Goal: Information Seeking & Learning: Learn about a topic

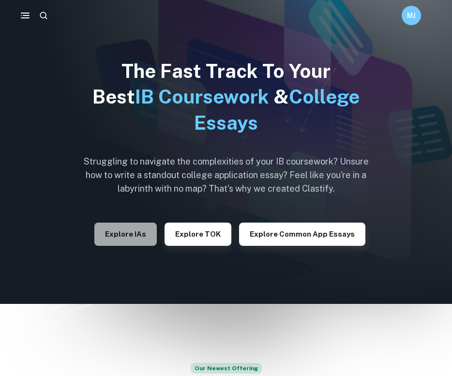
click at [139, 240] on button "Explore IAs" at bounding box center [125, 234] width 62 height 23
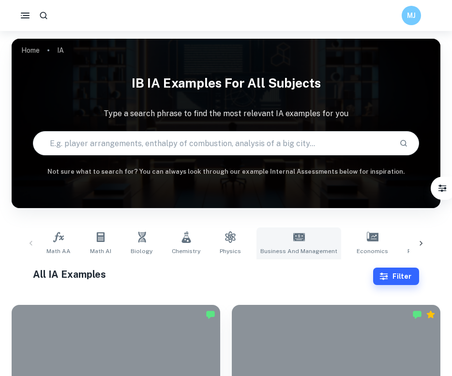
click at [276, 233] on link "Business and Management" at bounding box center [299, 243] width 85 height 32
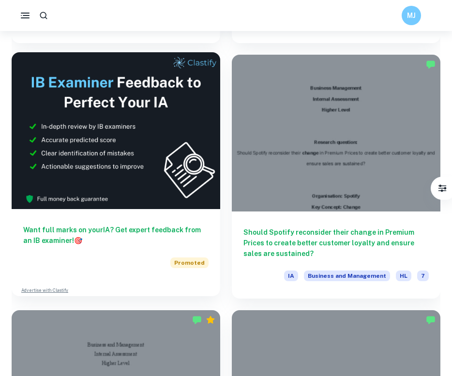
scroll to position [2546, 0]
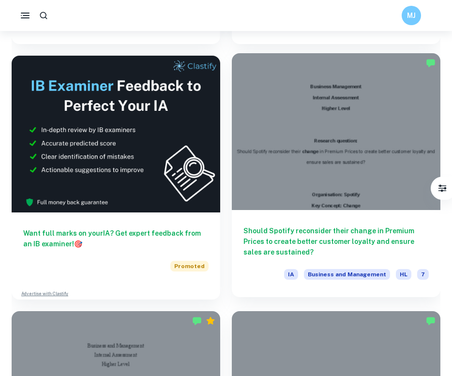
click at [273, 163] on div at bounding box center [336, 131] width 209 height 156
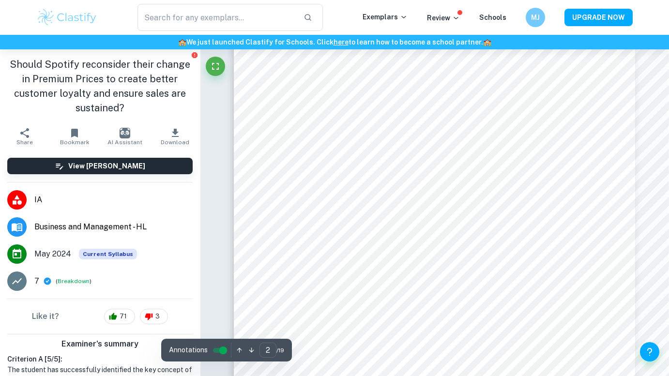
scroll to position [638, 0]
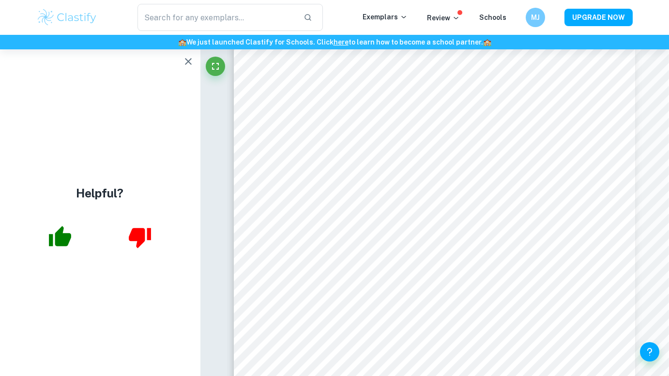
click at [61, 224] on button "button" at bounding box center [60, 237] width 40 height 40
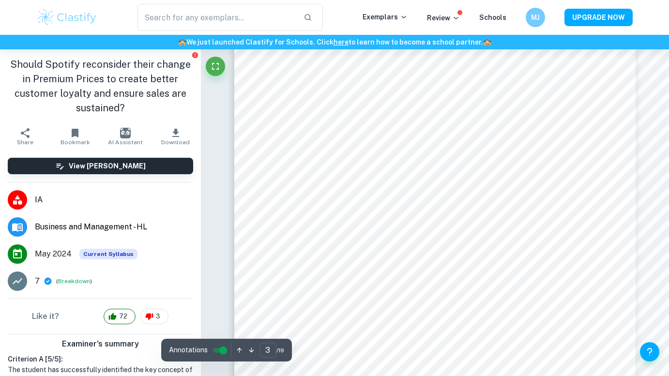
scroll to position [1219, 0]
type input "3"
